Goal: Information Seeking & Learning: Learn about a topic

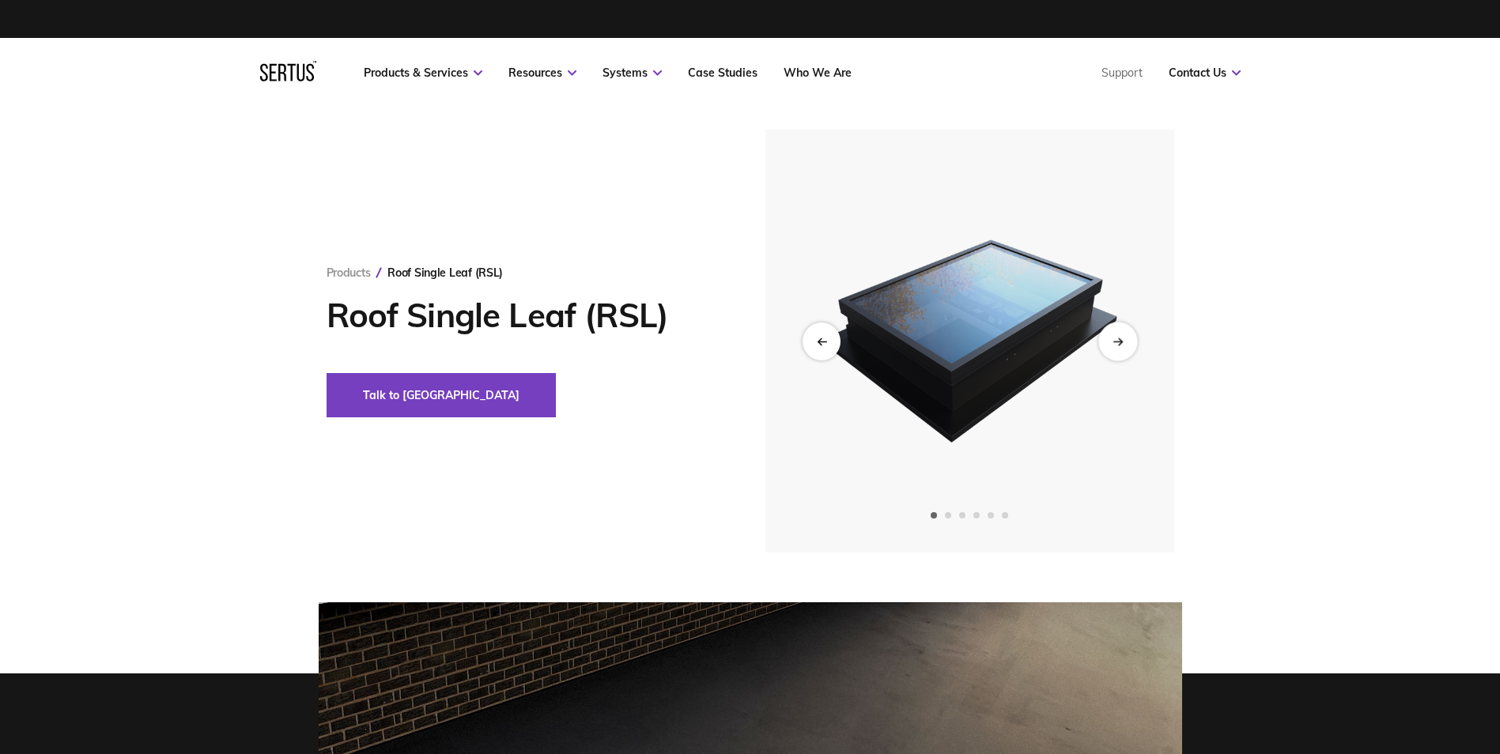
click at [1131, 352] on div "Next slide" at bounding box center [1117, 341] width 39 height 39
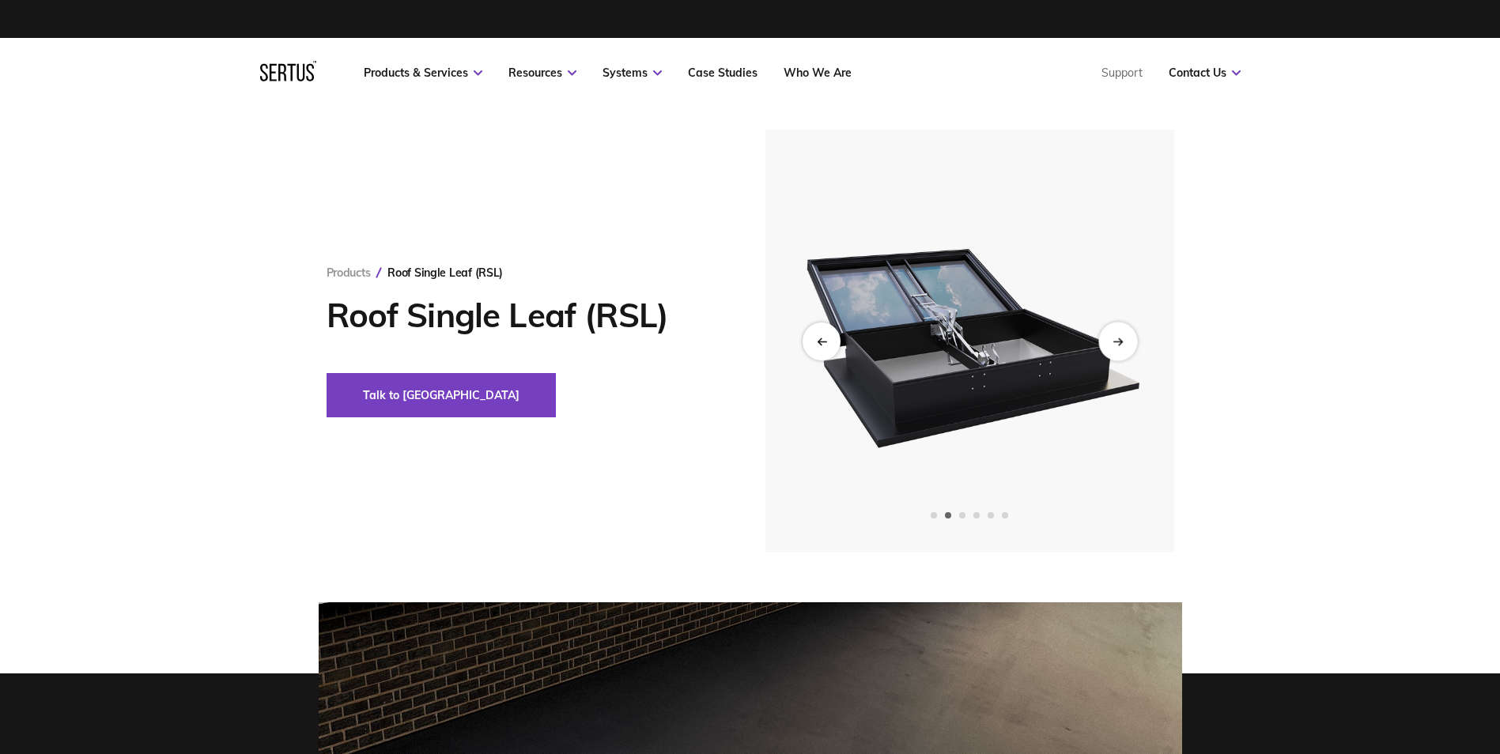
click at [1131, 352] on div "Next slide" at bounding box center [1117, 341] width 39 height 39
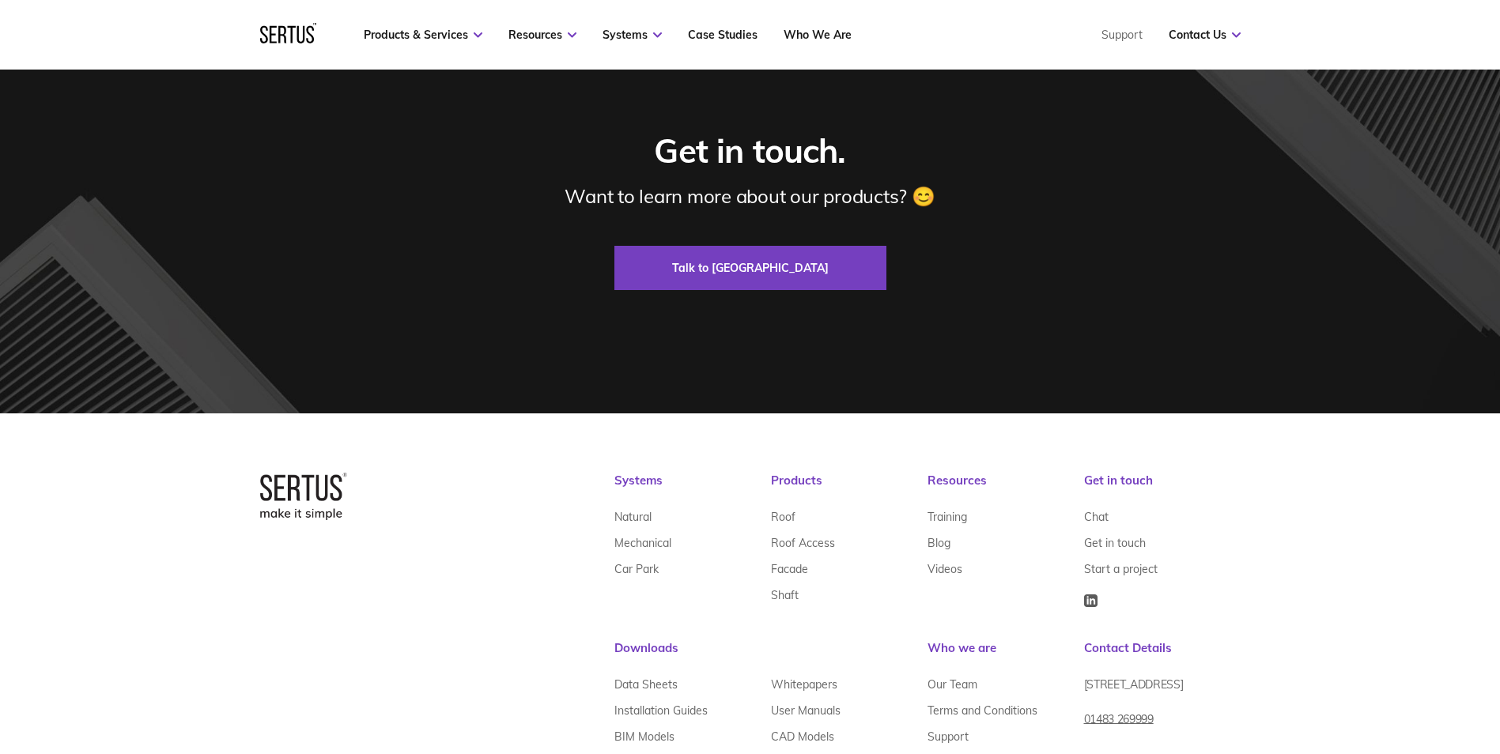
scroll to position [5376, 0]
